Goal: Task Accomplishment & Management: Use online tool/utility

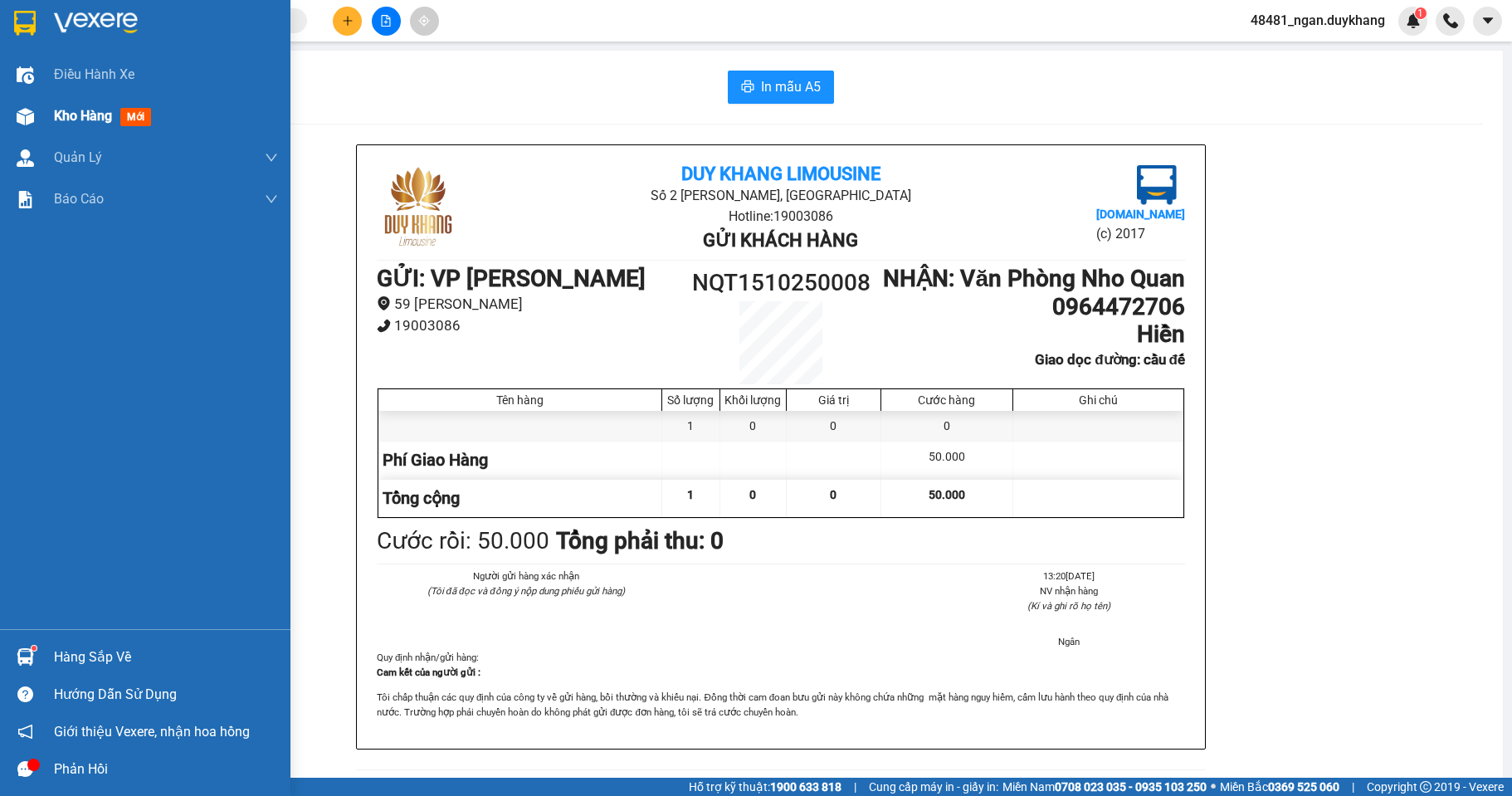
click at [87, 110] on span "Kho hàng" at bounding box center [83, 116] width 58 height 16
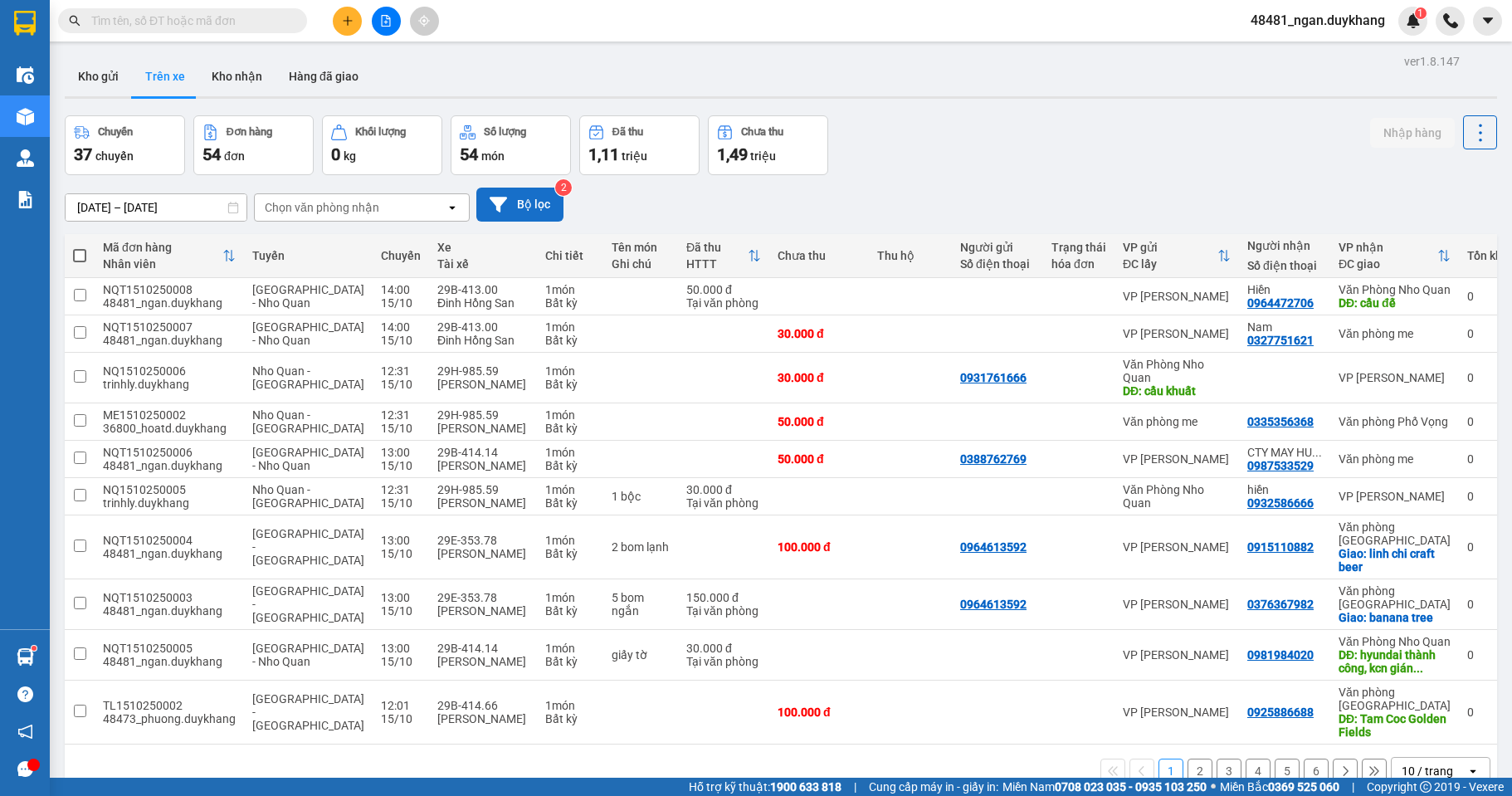
click at [528, 207] on button "Bộ lọc" at bounding box center [520, 204] width 87 height 34
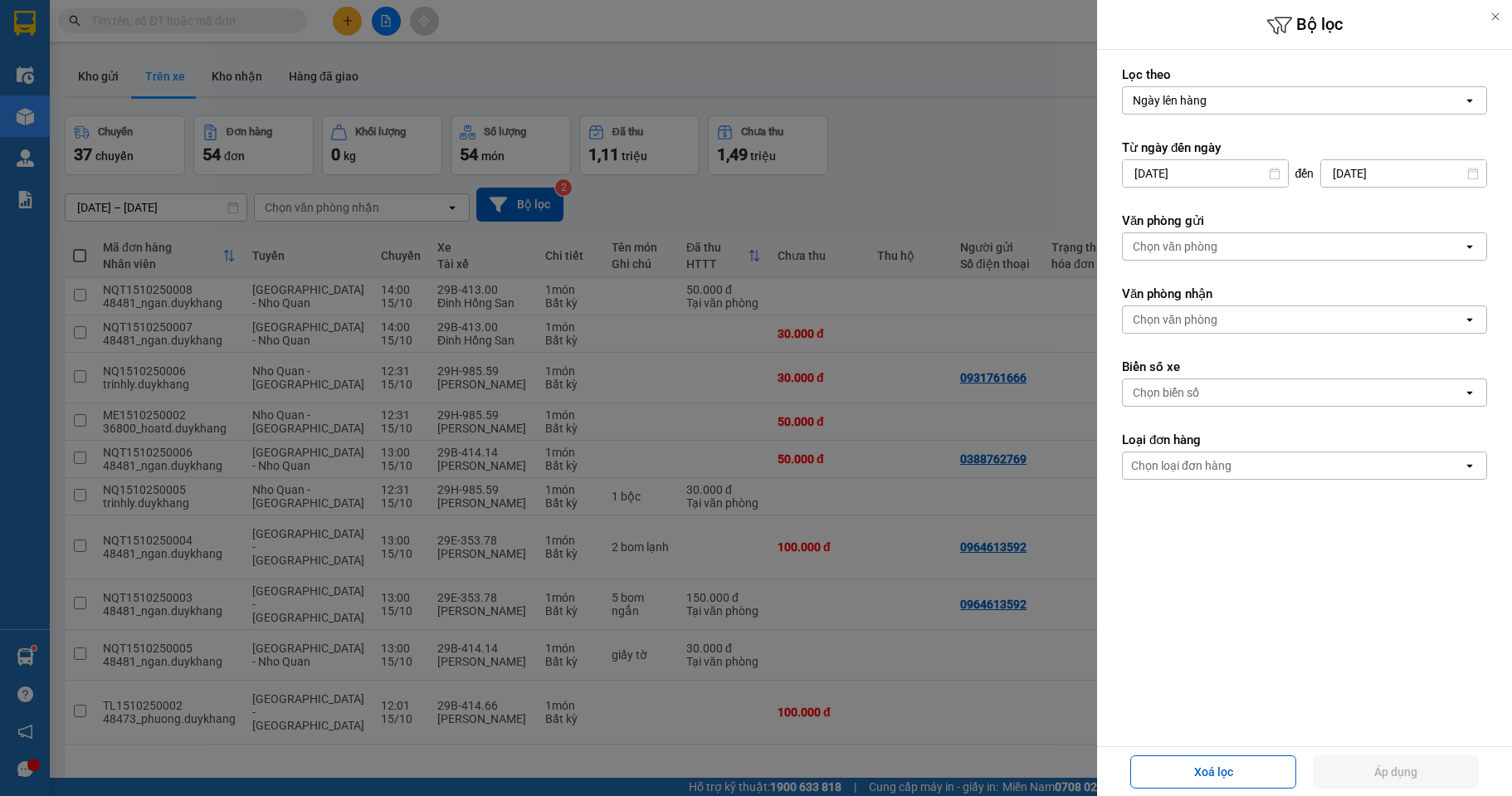
click at [1204, 254] on div "Chọn văn phòng" at bounding box center [1174, 247] width 84 height 17
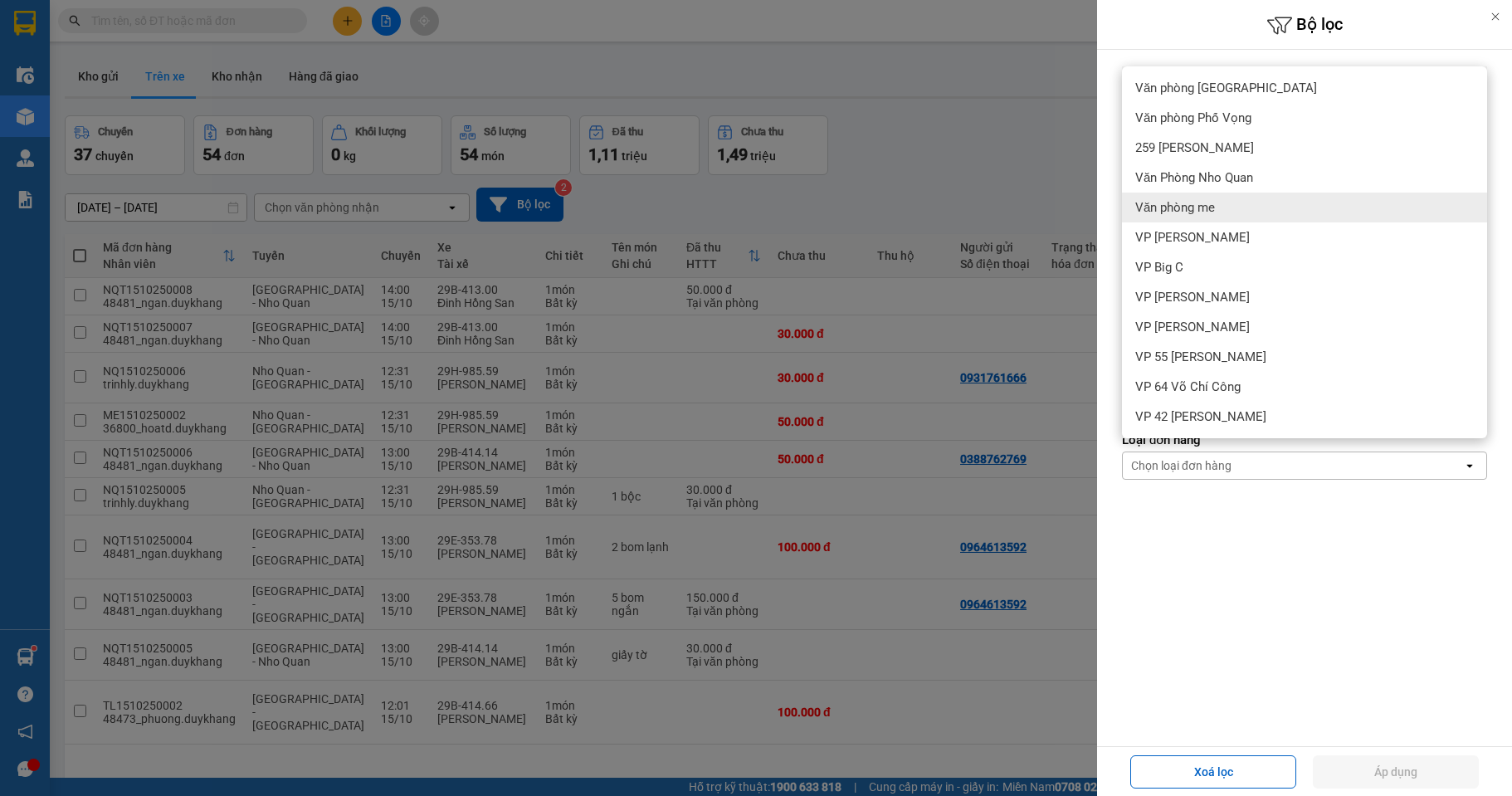
click at [1211, 208] on span "Văn phòng me" at bounding box center [1175, 208] width 80 height 17
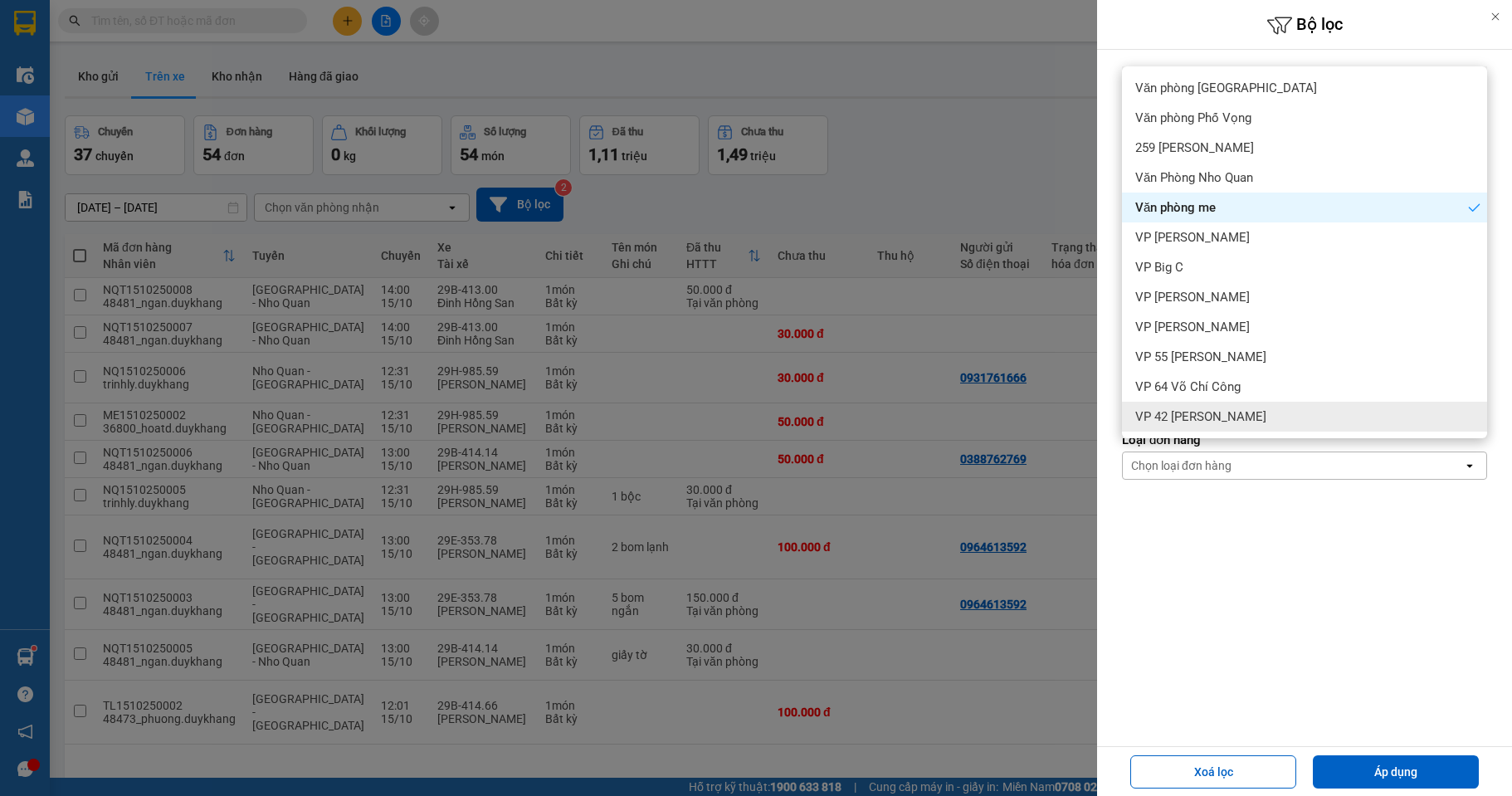
drag, startPoint x: 1355, startPoint y: 696, endPoint x: 1341, endPoint y: 627, distance: 70.4
click at [1355, 693] on div "Lọc theo Ngày lên hàng open Từ ngày đến [DATE] Press the down arrow key to inte…" at bounding box center [1304, 398] width 415 height 696
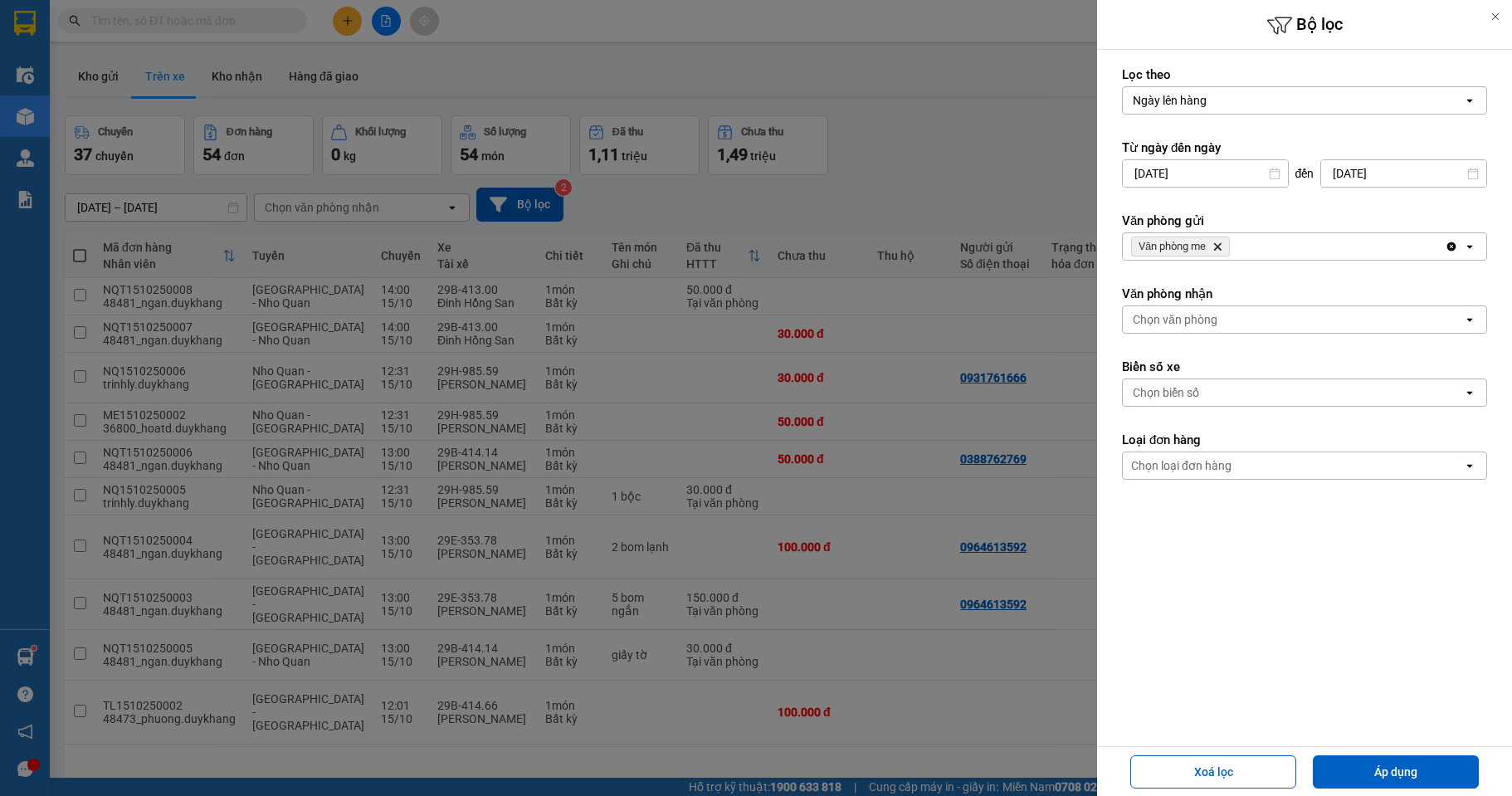
click at [1211, 322] on div "Chọn văn phòng" at bounding box center [1174, 320] width 84 height 17
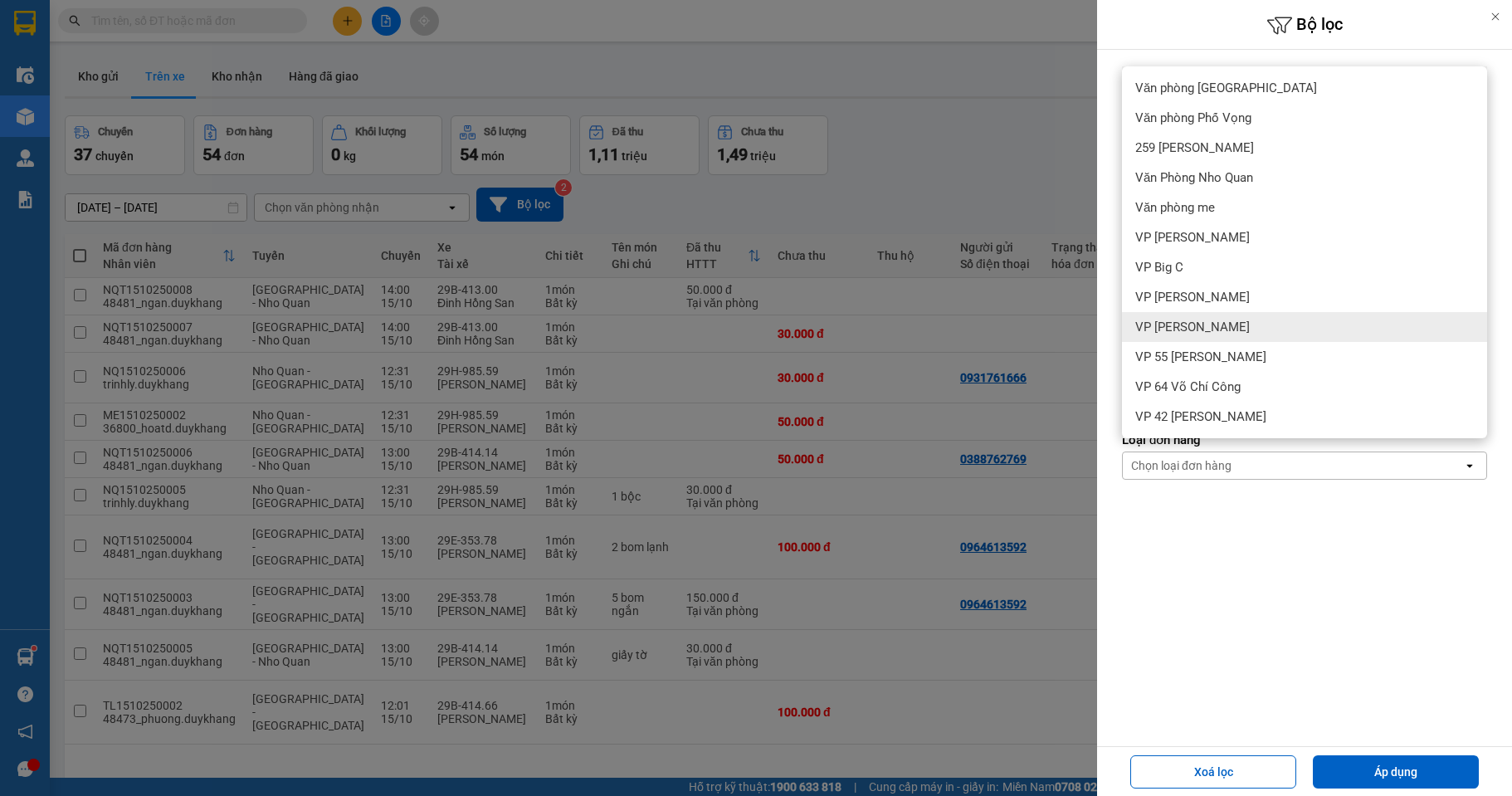
click at [1246, 335] on div "VP [PERSON_NAME]" at bounding box center [1304, 327] width 365 height 30
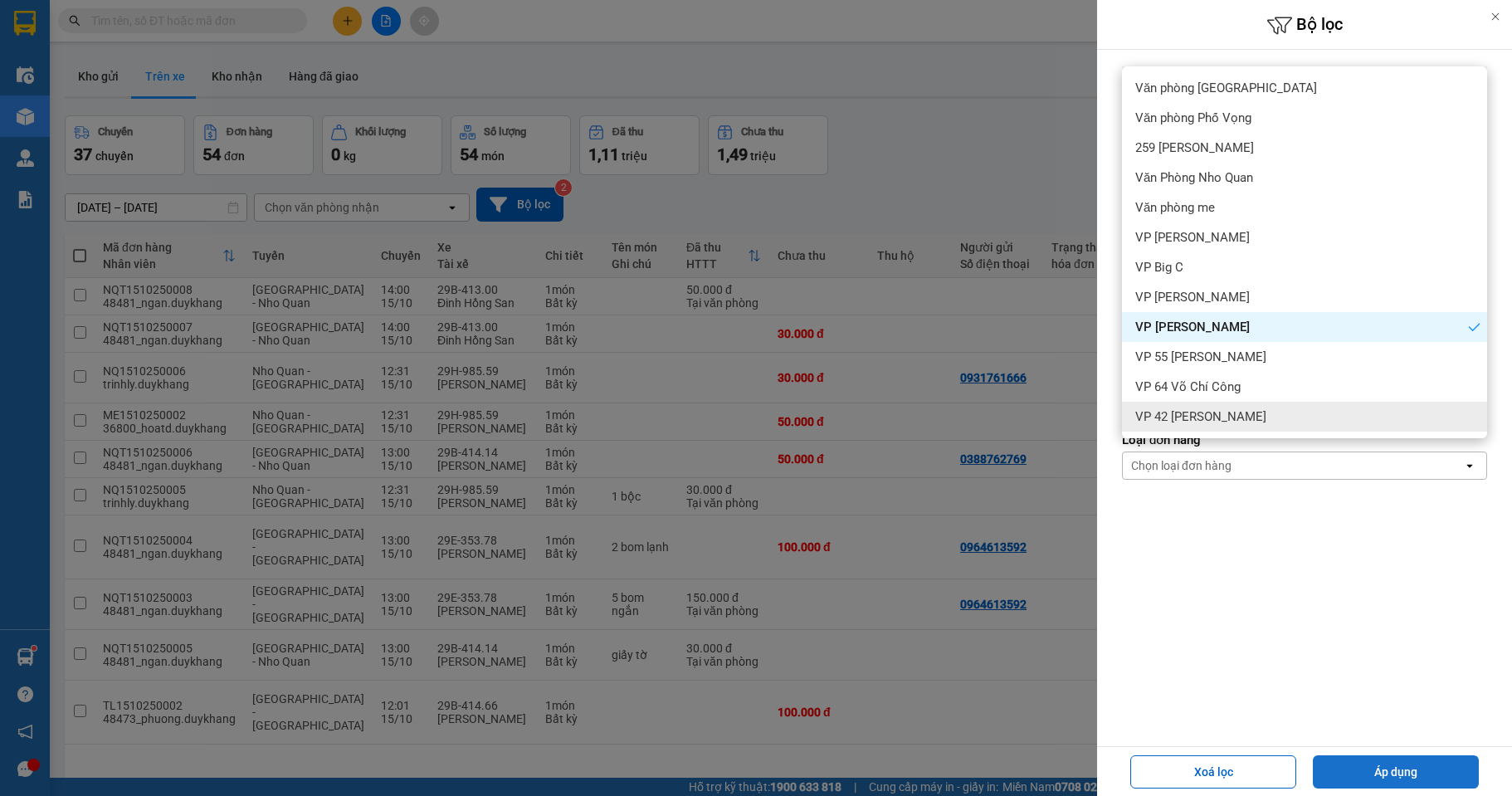
click at [1415, 764] on button "Áp dụng" at bounding box center [1395, 771] width 166 height 33
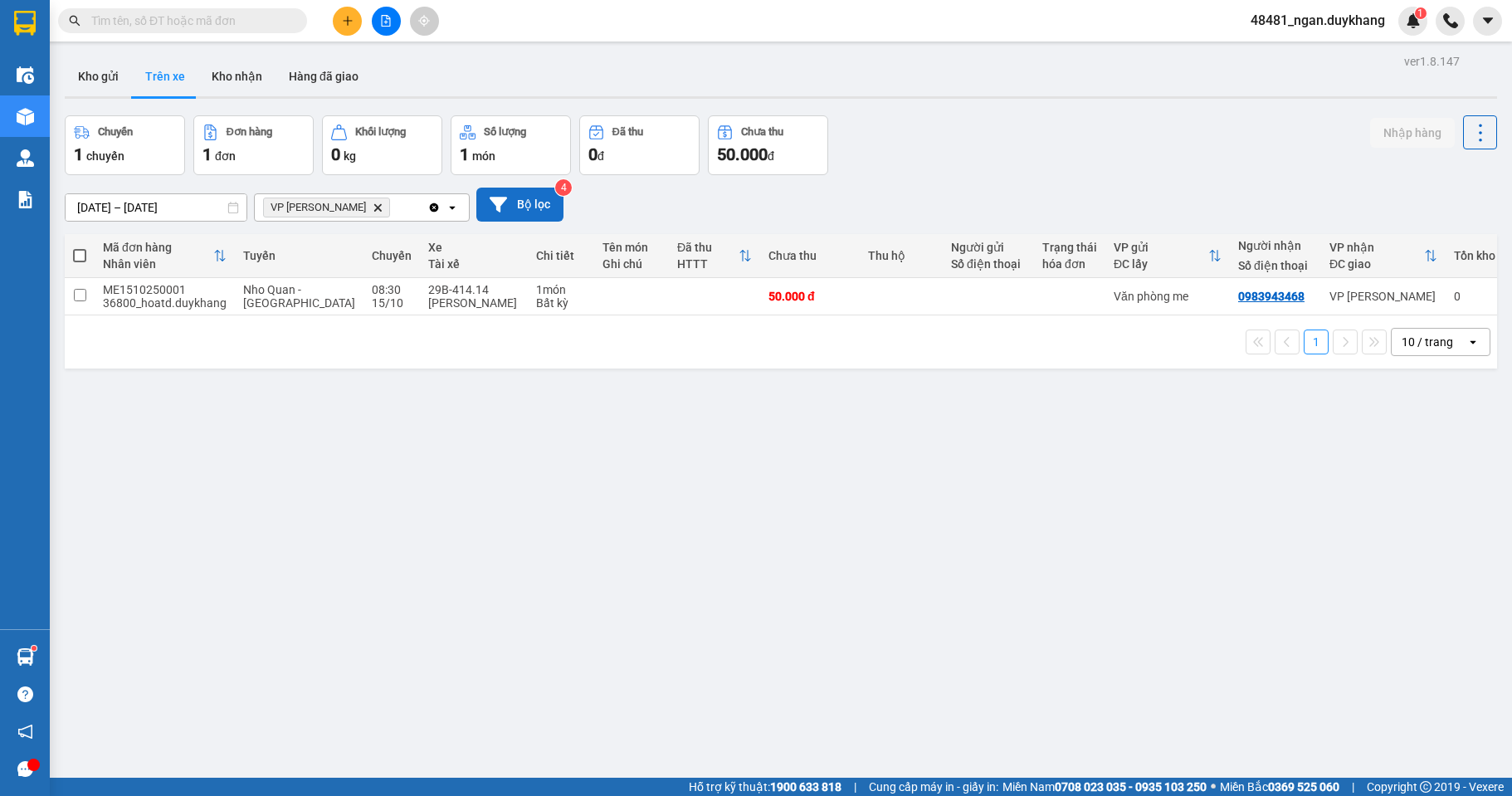
click at [518, 208] on button "Bộ lọc" at bounding box center [520, 204] width 87 height 34
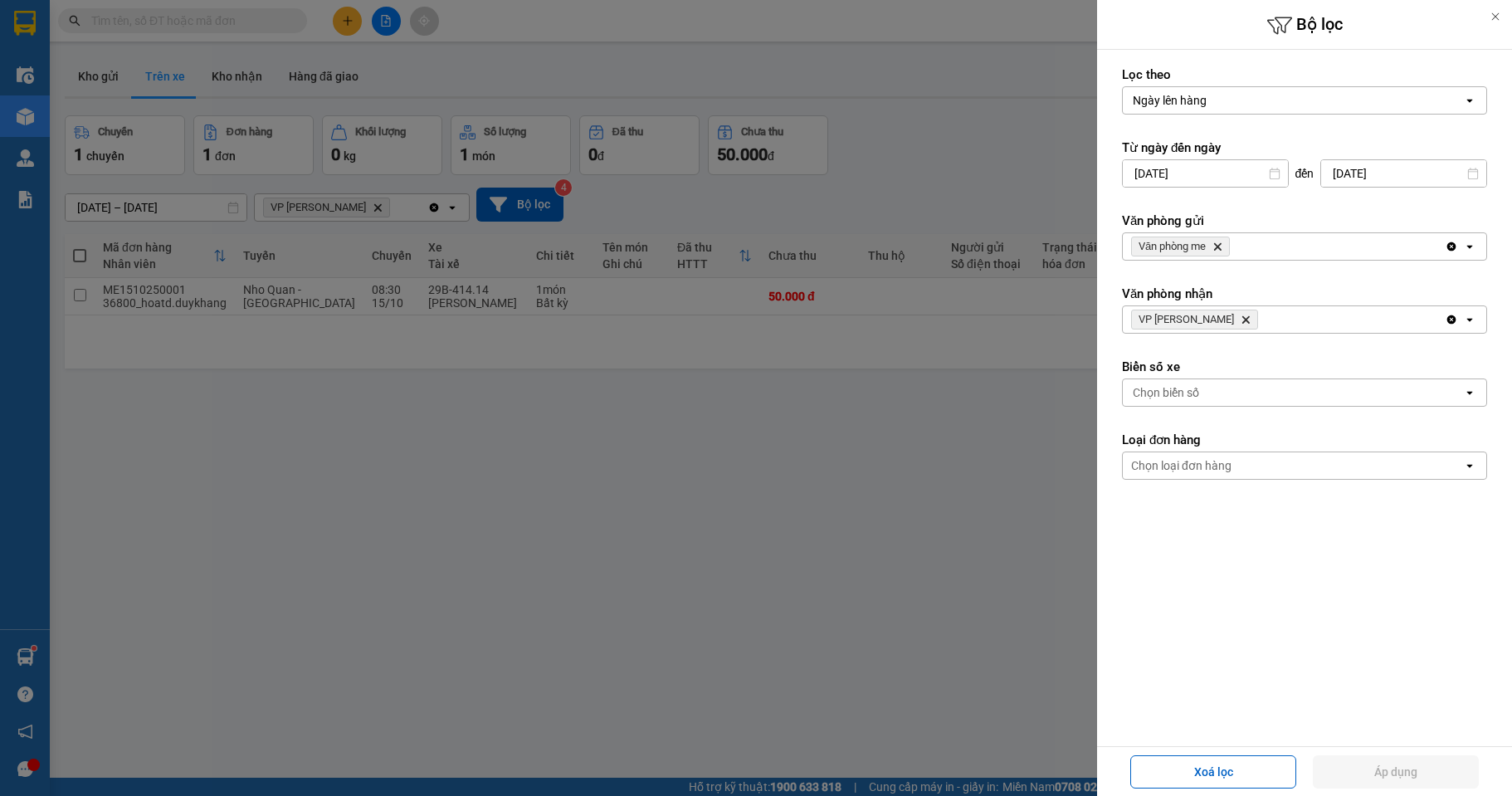
drag, startPoint x: 553, startPoint y: 300, endPoint x: 235, endPoint y: 192, distance: 335.8
click at [541, 303] on div at bounding box center [756, 398] width 1512 height 796
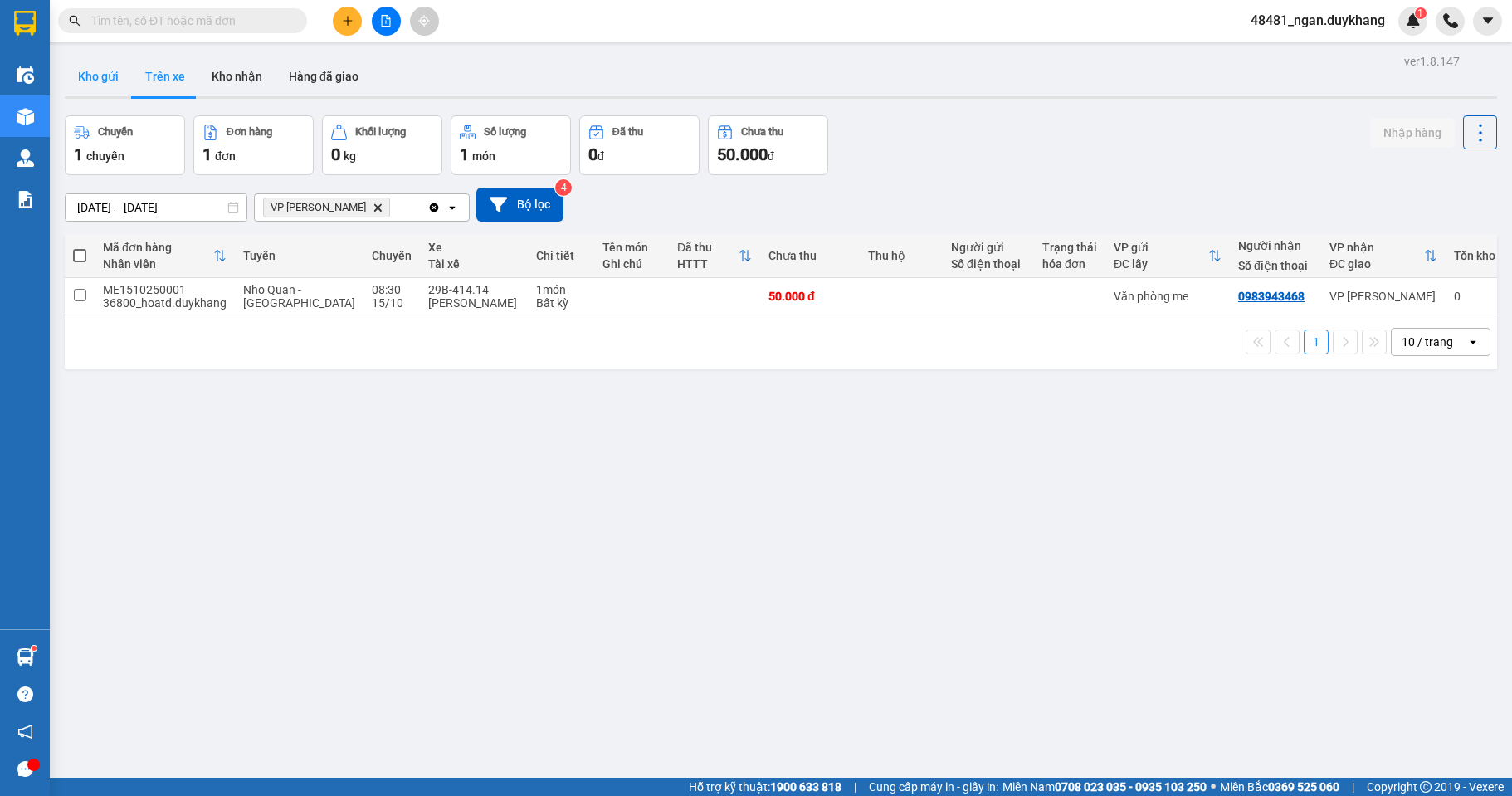
drag, startPoint x: 93, startPoint y: 57, endPoint x: 117, endPoint y: 77, distance: 31.2
click at [117, 77] on button "Kho gửi" at bounding box center [98, 76] width 67 height 40
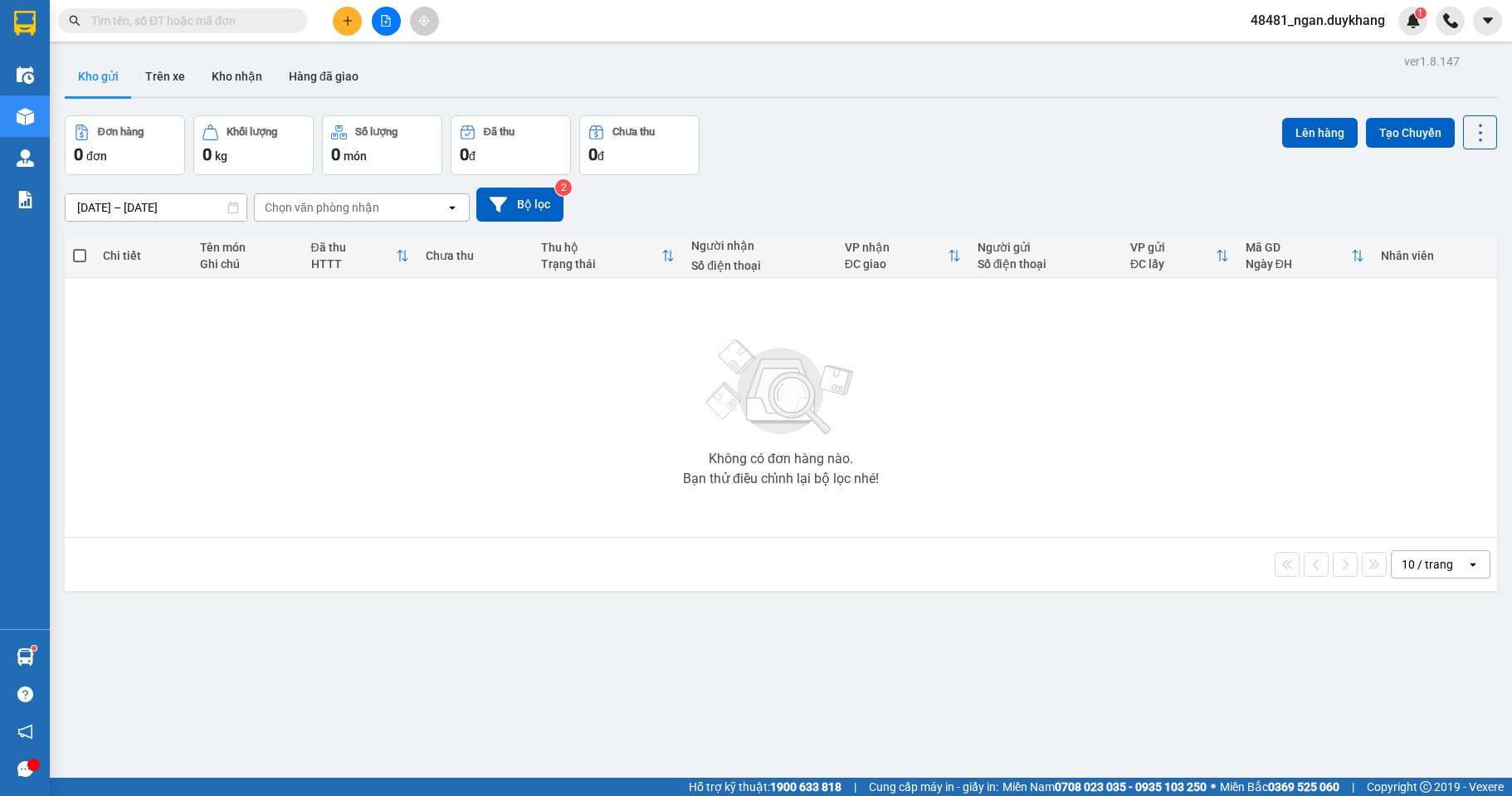
click at [419, 220] on div "Chọn văn phòng nhận" at bounding box center [350, 207] width 191 height 26
click at [503, 215] on button "Bộ lọc" at bounding box center [520, 204] width 87 height 34
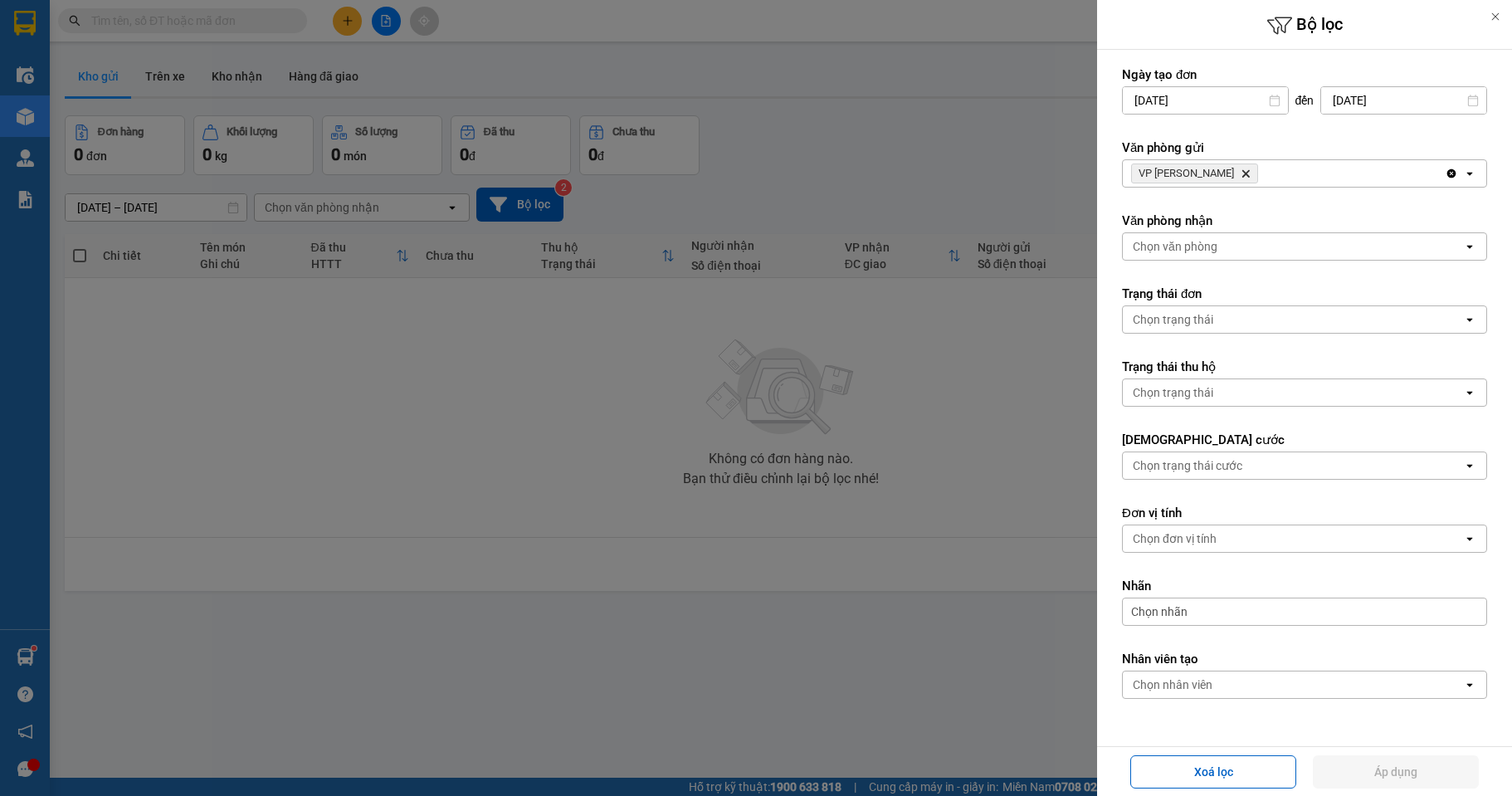
click at [1243, 174] on icon "Delete" at bounding box center [1246, 174] width 10 height 10
click at [1243, 174] on div "Chọn văn phòng" at bounding box center [1292, 173] width 340 height 26
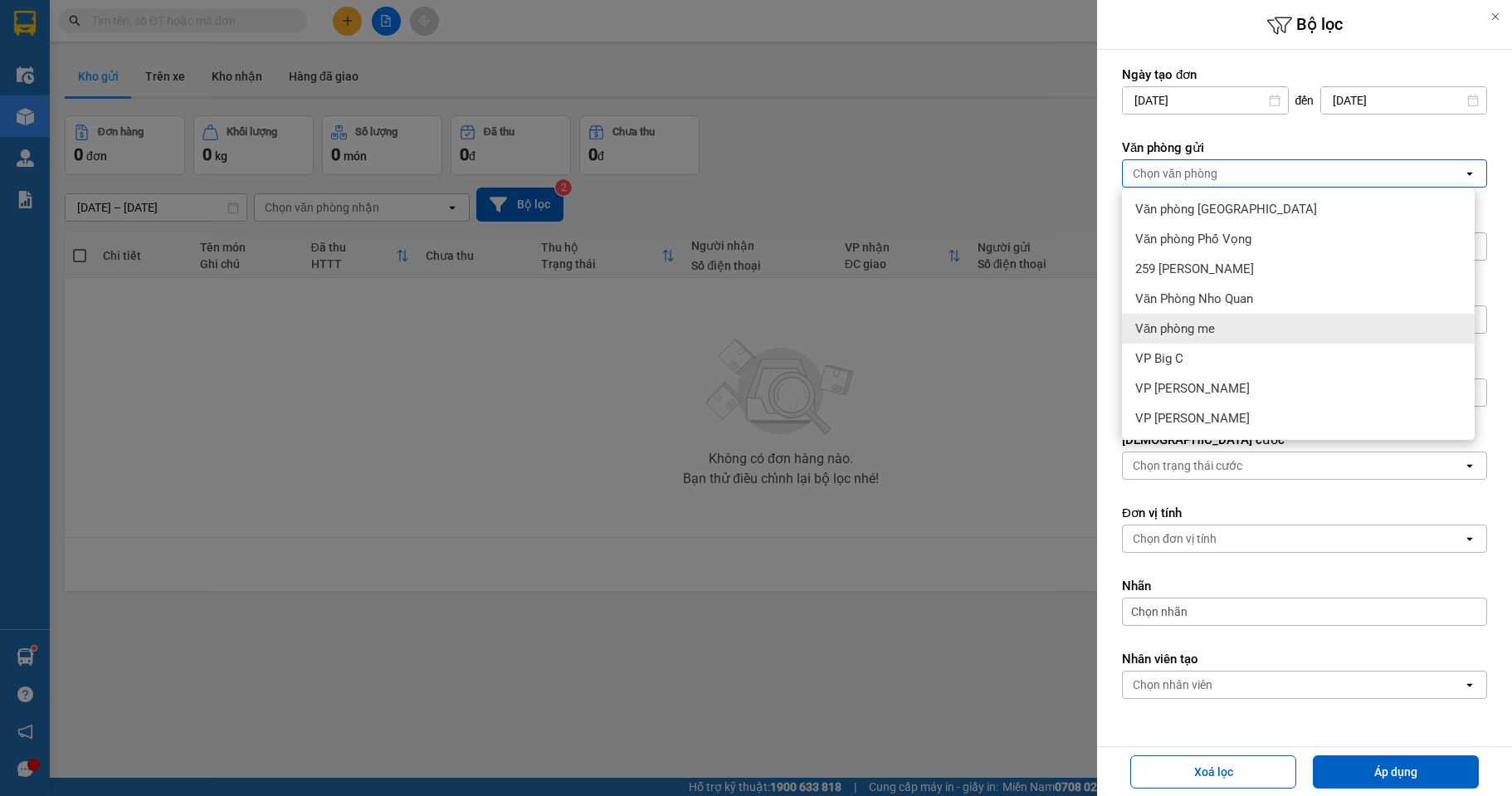
click at [1230, 326] on div "Văn phòng me" at bounding box center [1298, 329] width 352 height 30
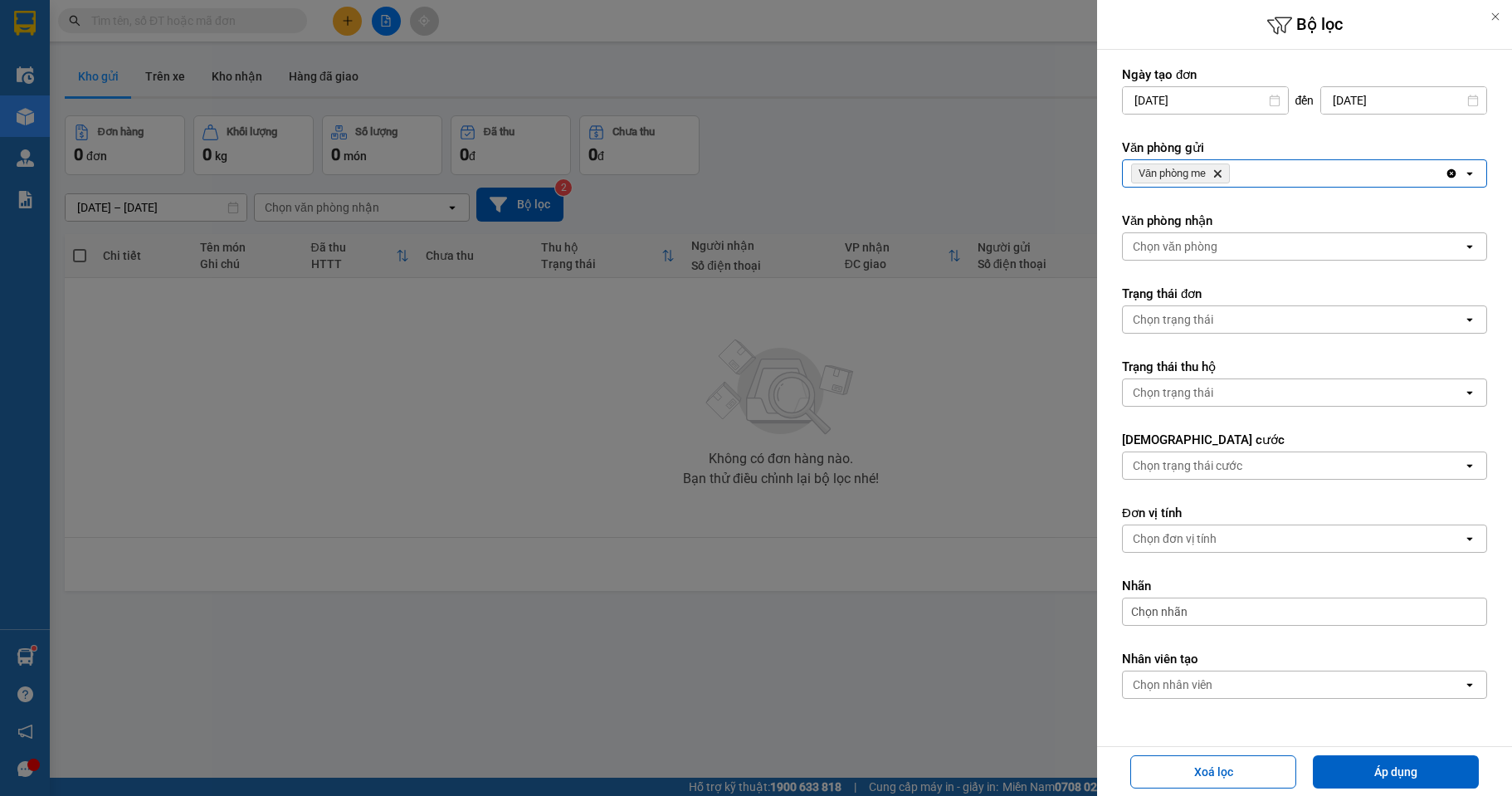
click at [1223, 248] on div "Chọn văn phòng" at bounding box center [1292, 246] width 340 height 26
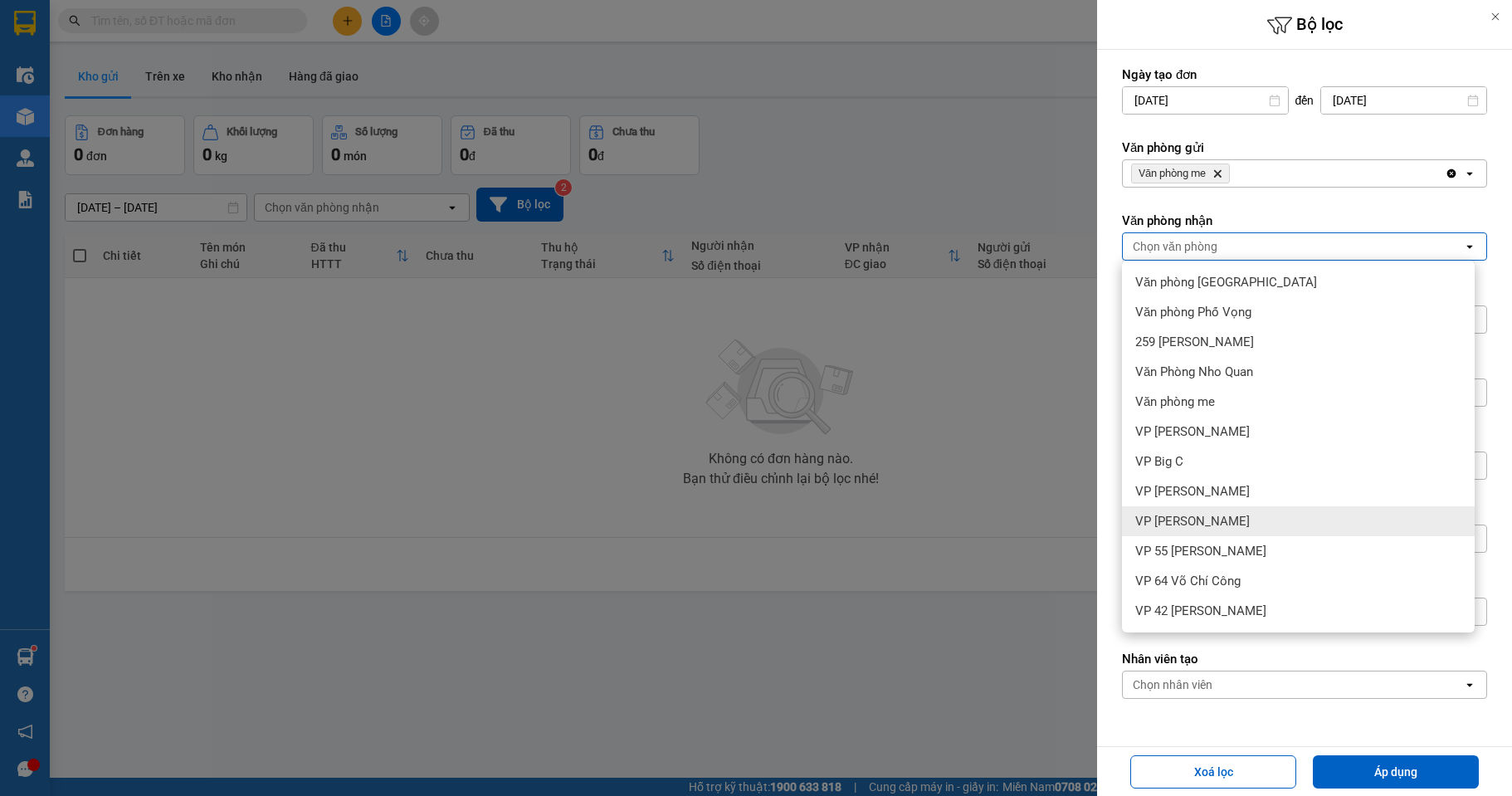
click at [1250, 517] on div "VP [PERSON_NAME]" at bounding box center [1298, 521] width 352 height 30
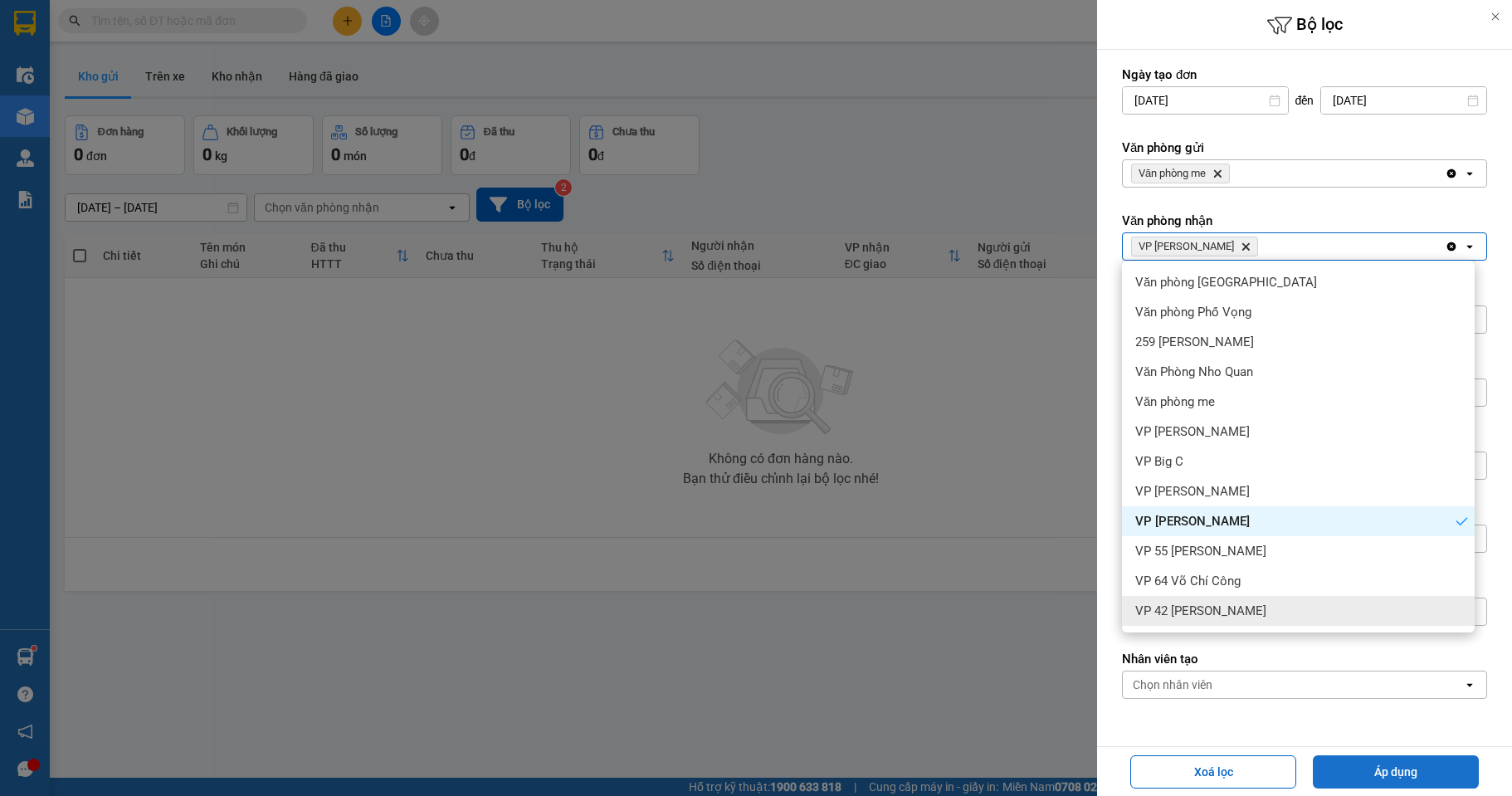
click at [1402, 765] on button "Áp dụng" at bounding box center [1395, 771] width 166 height 33
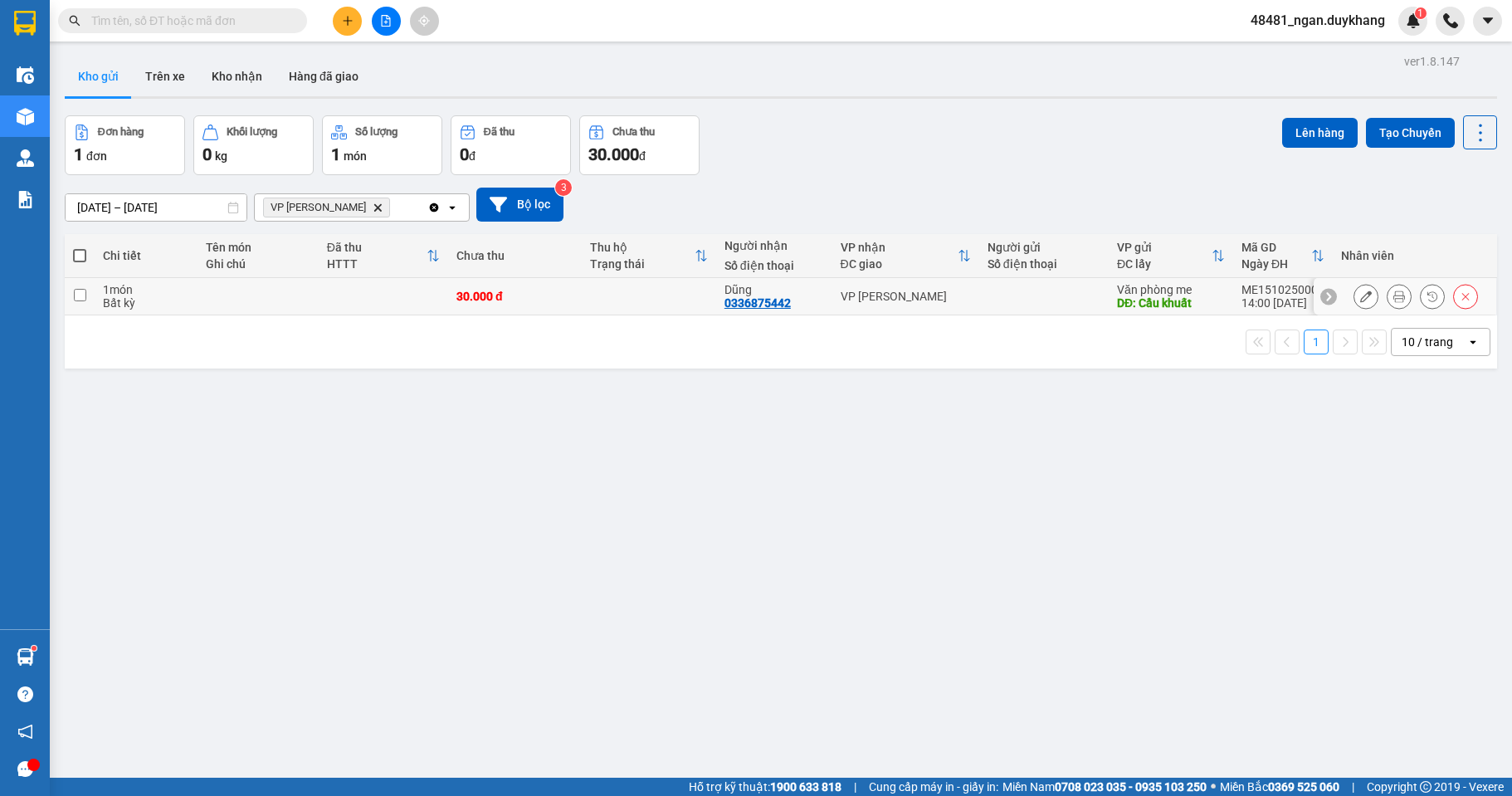
click at [841, 301] on div "VP [PERSON_NAME]" at bounding box center [905, 296] width 130 height 14
checkbox input "true"
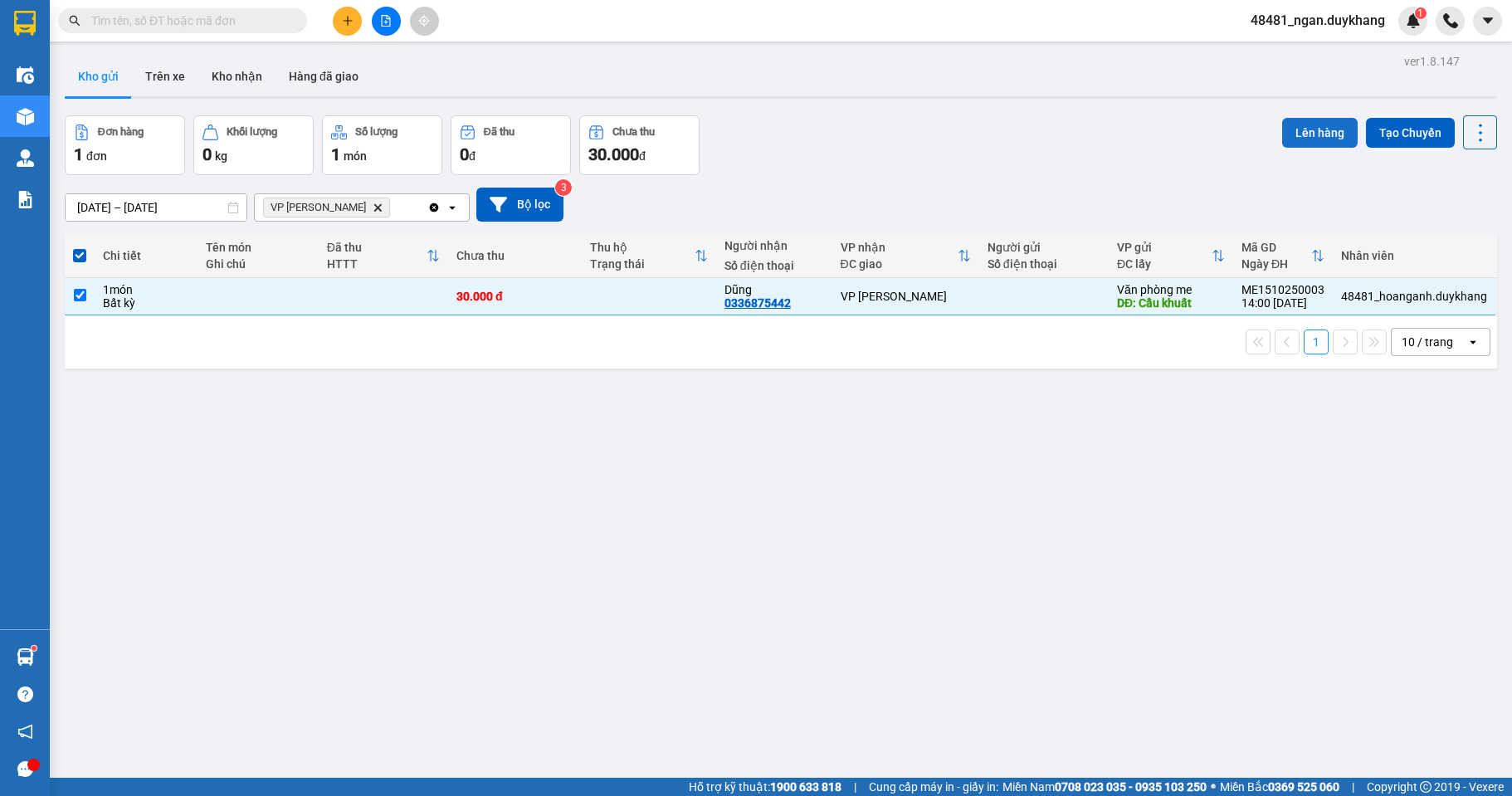
click at [1312, 135] on button "Lên hàng" at bounding box center [1320, 132] width 76 height 30
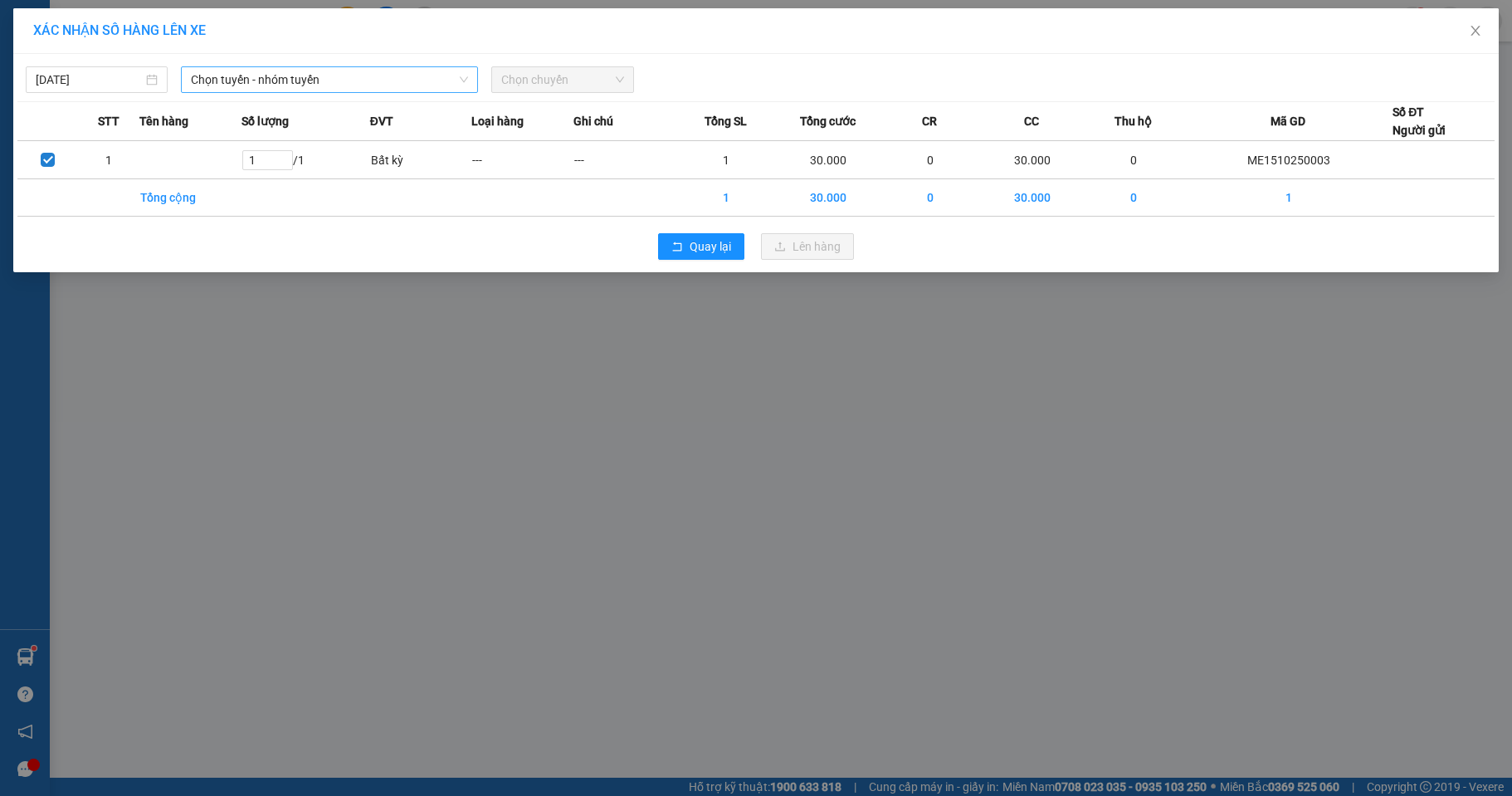
click at [346, 72] on span "Chọn tuyến - nhóm tuyến" at bounding box center [329, 79] width 277 height 25
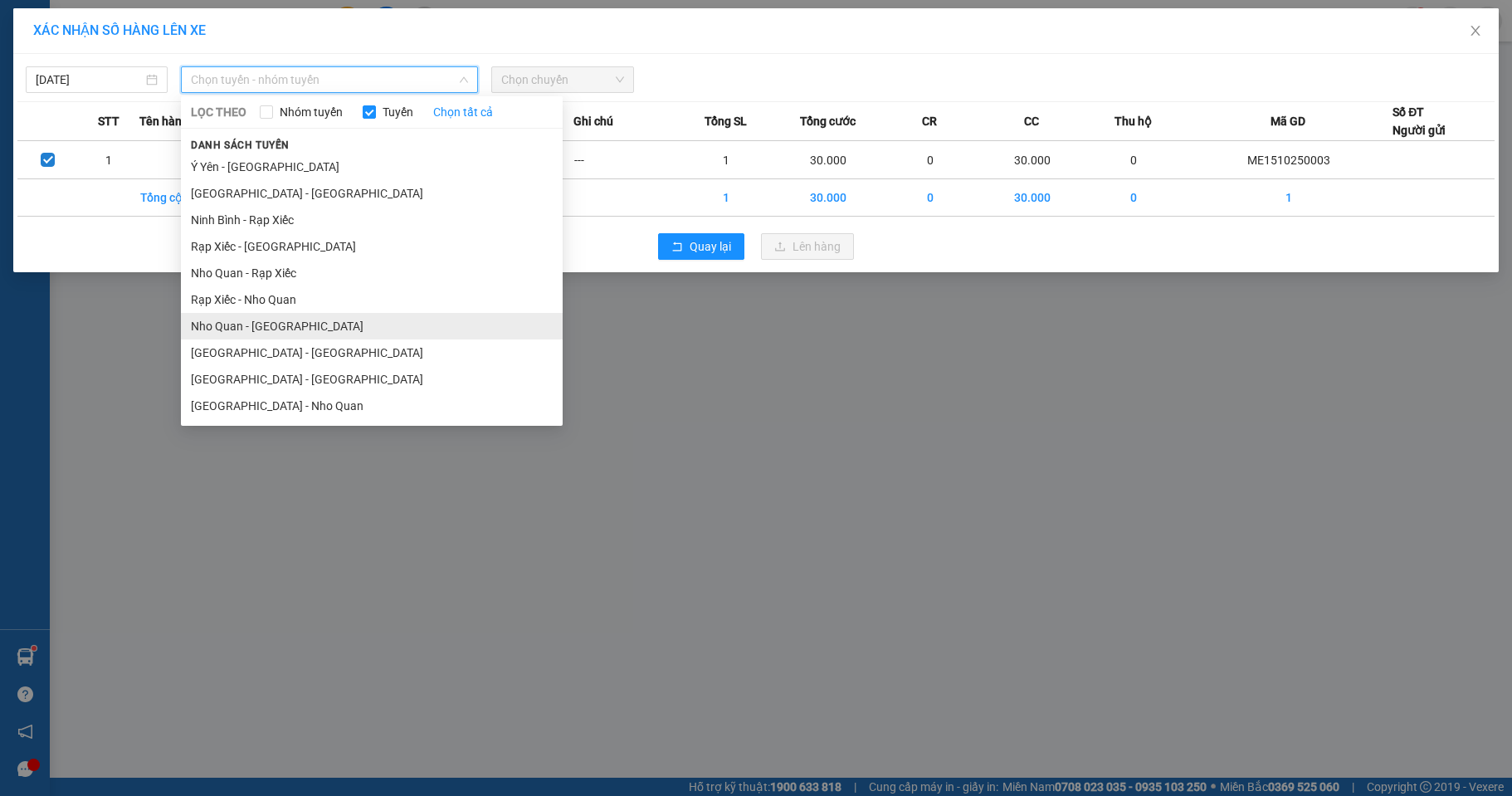
click at [257, 322] on li "Nho Quan - [GEOGRAPHIC_DATA]" at bounding box center [372, 326] width 382 height 26
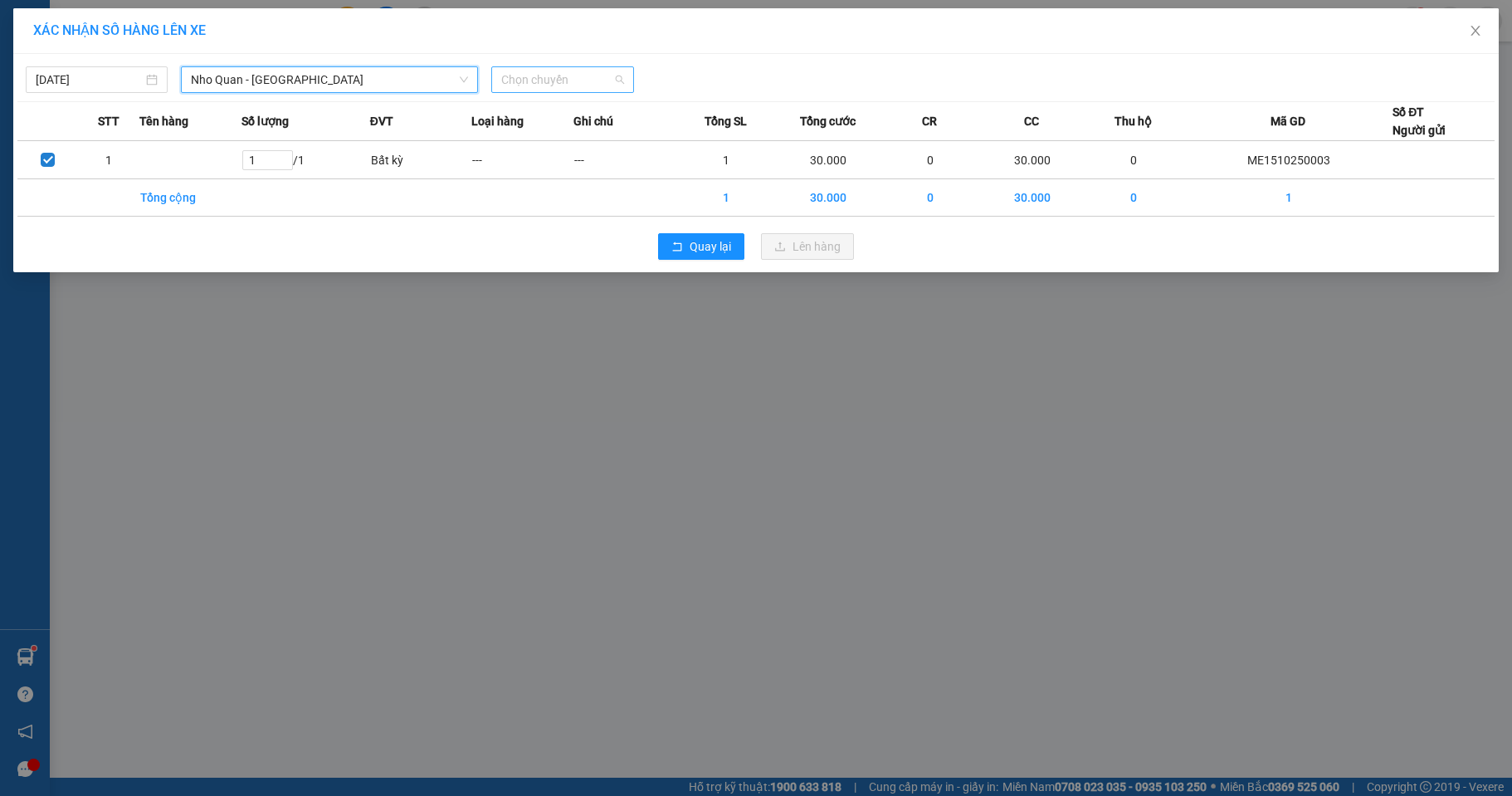
click at [587, 83] on span "Chọn chuyến" at bounding box center [562, 79] width 122 height 25
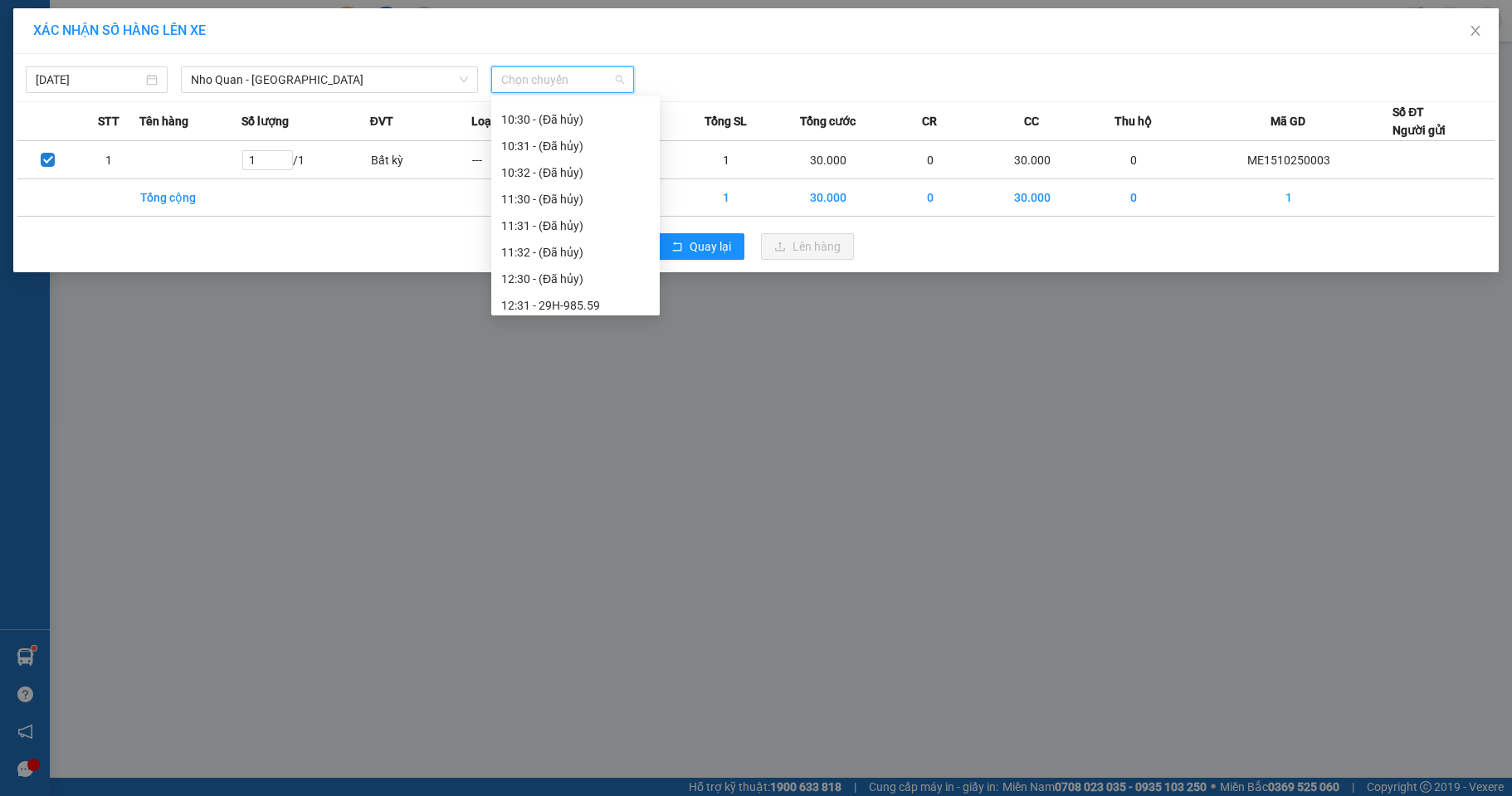
scroll to position [581, 0]
drag, startPoint x: 591, startPoint y: 273, endPoint x: 679, endPoint y: 272, distance: 88.0
click at [593, 272] on div "13:30 - 29H-984.74" at bounding box center [575, 275] width 149 height 18
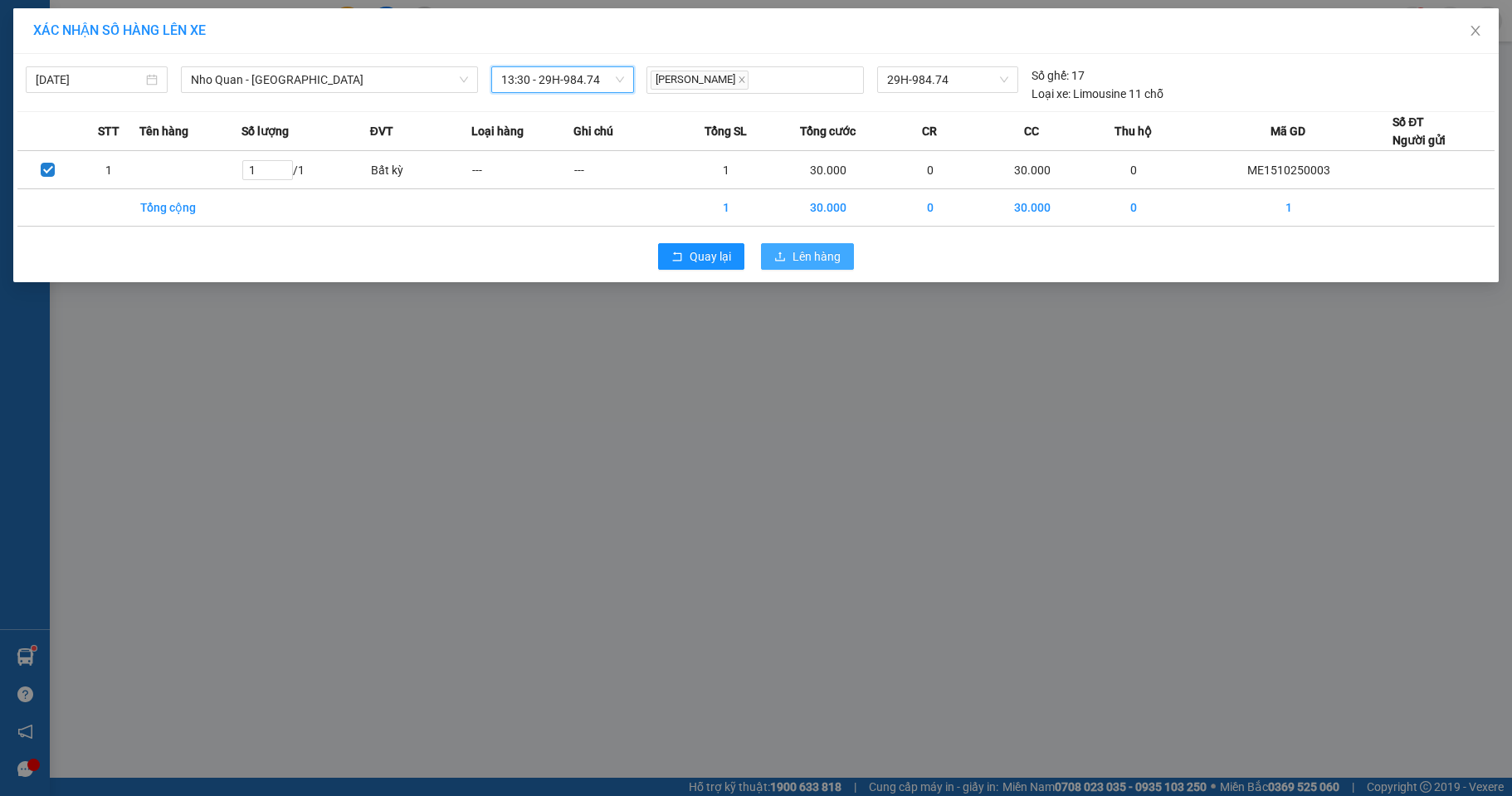
click at [815, 261] on span "Lên hàng" at bounding box center [816, 256] width 48 height 18
